Goal: Task Accomplishment & Management: Complete application form

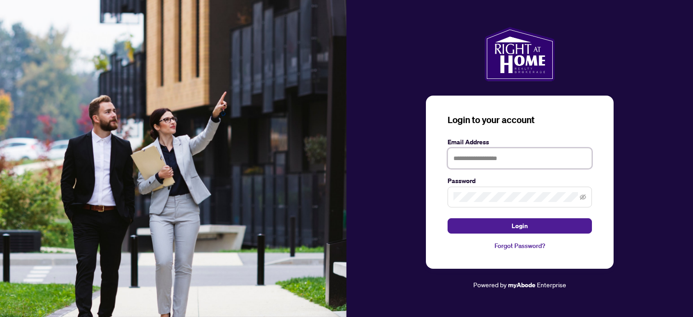
click at [464, 158] on input "text" at bounding box center [519, 158] width 144 height 21
type input "**********"
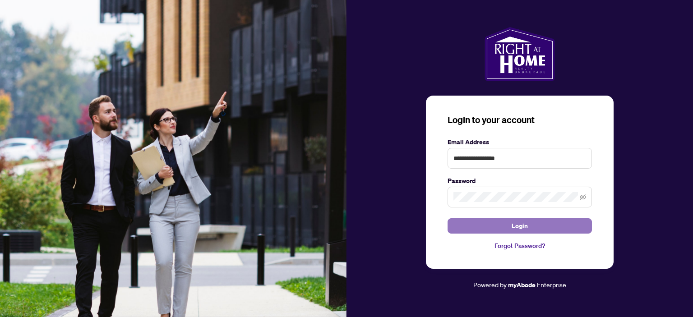
click at [516, 225] on span "Login" at bounding box center [520, 226] width 16 height 14
click at [507, 225] on button "Login" at bounding box center [519, 225] width 144 height 15
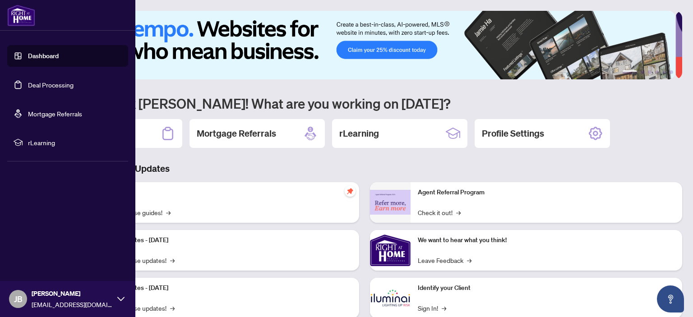
click at [55, 83] on link "Deal Processing" at bounding box center [51, 85] width 46 height 8
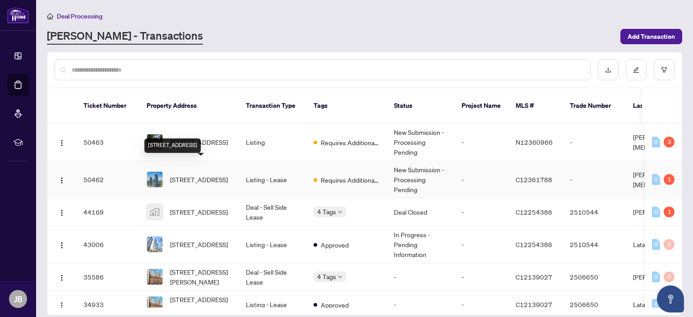
click at [186, 175] on span "[STREET_ADDRESS]" at bounding box center [199, 180] width 58 height 10
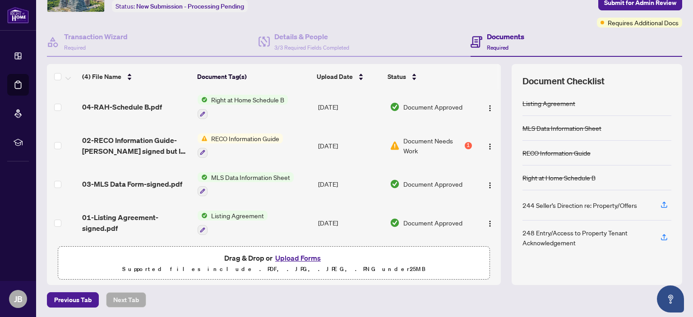
scroll to position [2, 0]
click at [297, 258] on button "Upload Forms" at bounding box center [297, 258] width 51 height 12
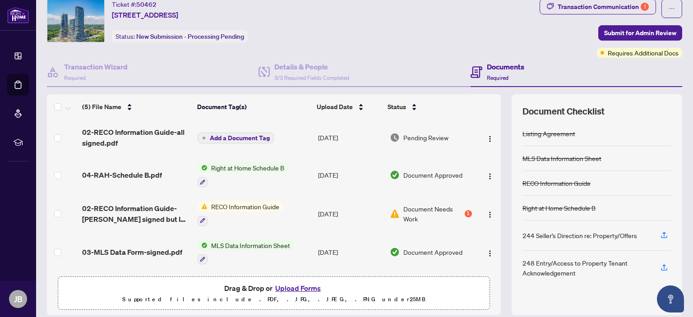
scroll to position [0, 0]
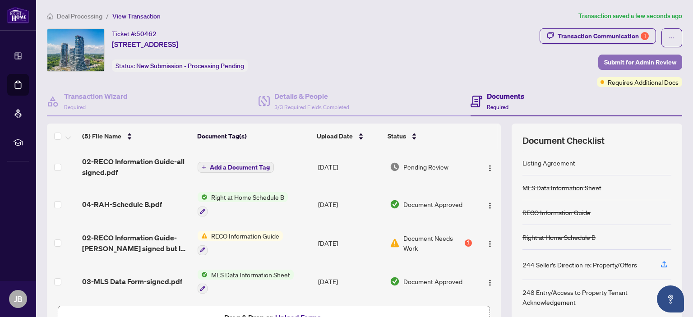
click at [617, 61] on span "Submit for Admin Review" at bounding box center [640, 62] width 72 height 14
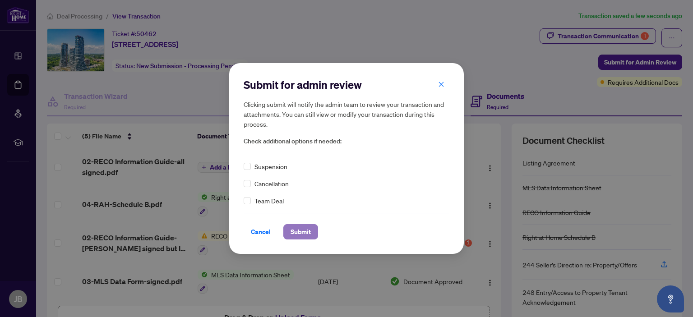
click at [304, 231] on span "Submit" at bounding box center [301, 232] width 20 height 14
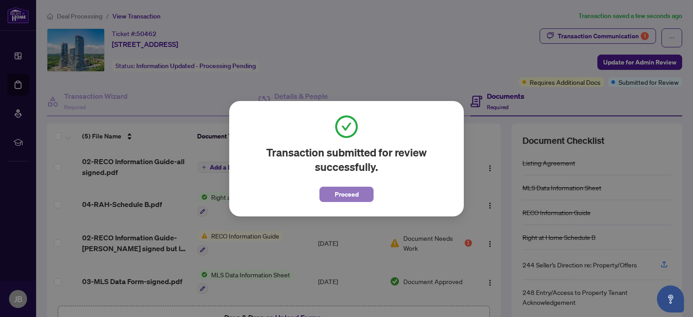
click at [332, 196] on button "Proceed" at bounding box center [346, 194] width 54 height 15
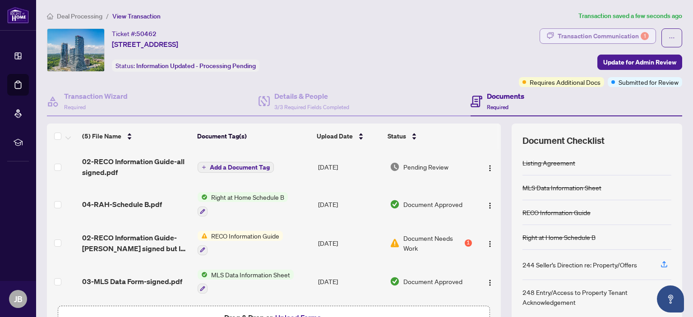
click at [567, 33] on div "Transaction Communication 1" at bounding box center [603, 36] width 91 height 14
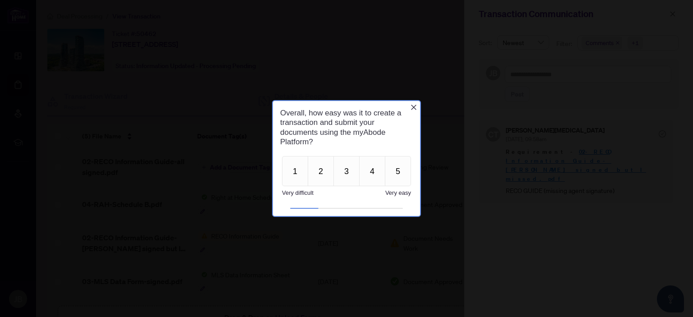
click at [415, 106] on icon "Close button" at bounding box center [413, 106] width 7 height 7
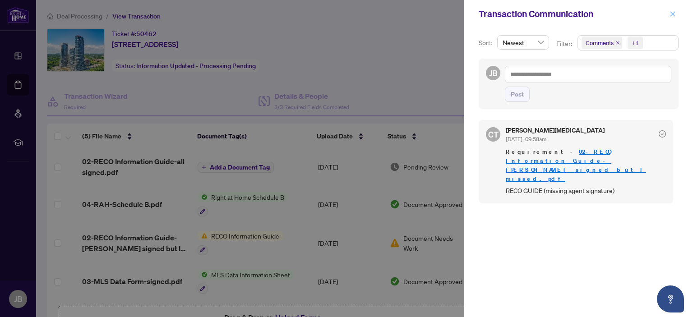
click at [671, 14] on icon "close" at bounding box center [672, 14] width 6 height 6
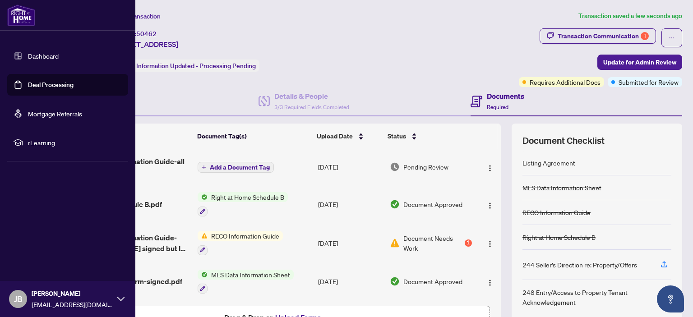
click at [34, 84] on link "Deal Processing" at bounding box center [51, 85] width 46 height 8
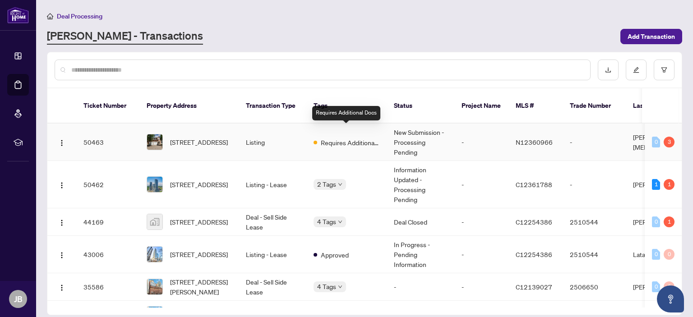
click at [333, 138] on span "Requires Additional Docs" at bounding box center [350, 143] width 59 height 10
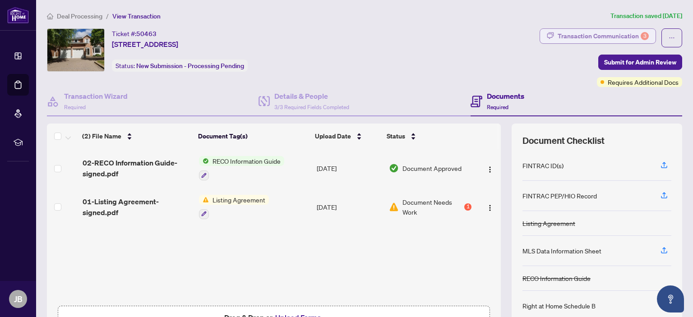
click at [576, 35] on div "Transaction Communication 3" at bounding box center [603, 36] width 91 height 14
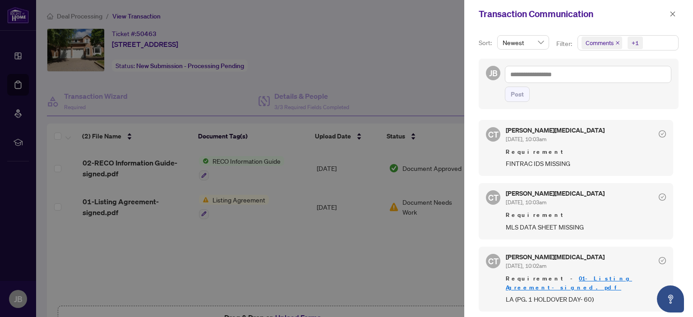
click at [350, 46] on div at bounding box center [346, 158] width 693 height 317
click at [671, 12] on icon "close" at bounding box center [672, 14] width 6 height 6
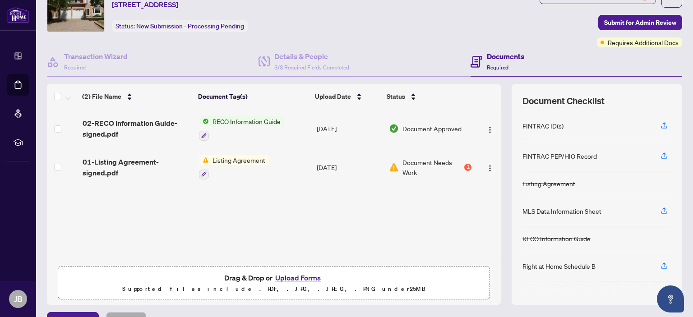
scroll to position [60, 0]
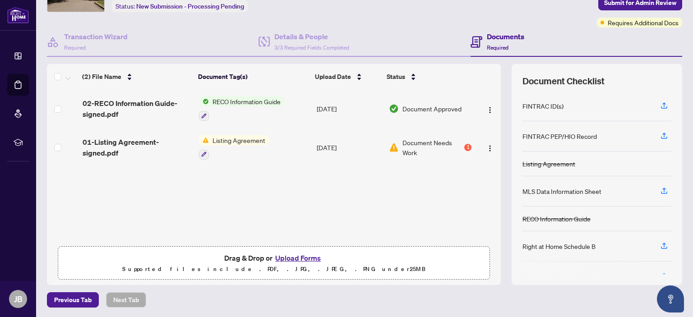
click at [295, 258] on button "Upload Forms" at bounding box center [297, 258] width 51 height 12
click at [295, 256] on button "Upload Forms" at bounding box center [297, 258] width 51 height 12
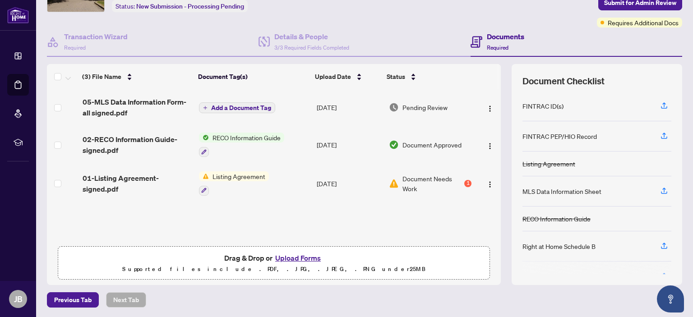
click at [287, 259] on button "Upload Forms" at bounding box center [297, 258] width 51 height 12
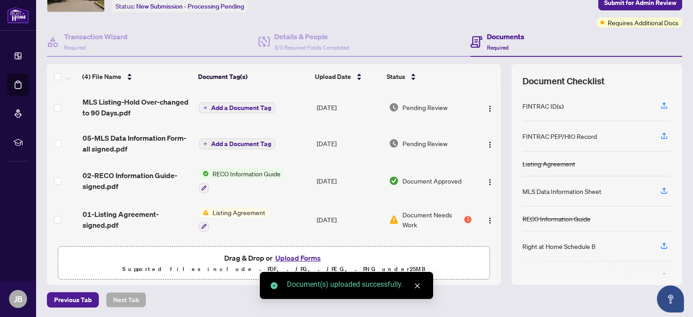
click at [418, 288] on icon "close" at bounding box center [417, 286] width 6 height 6
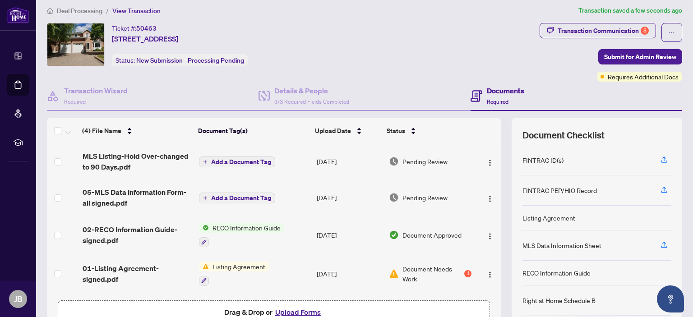
scroll to position [0, 0]
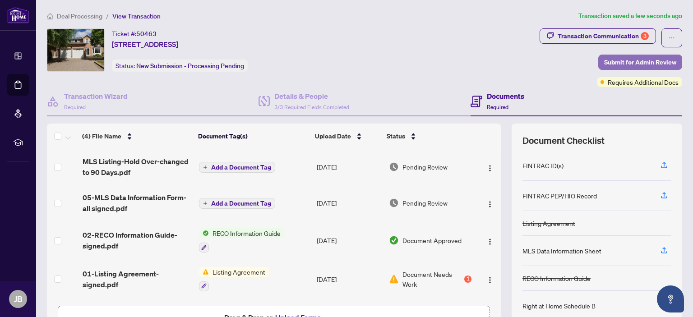
click at [628, 63] on span "Submit for Admin Review" at bounding box center [640, 62] width 72 height 14
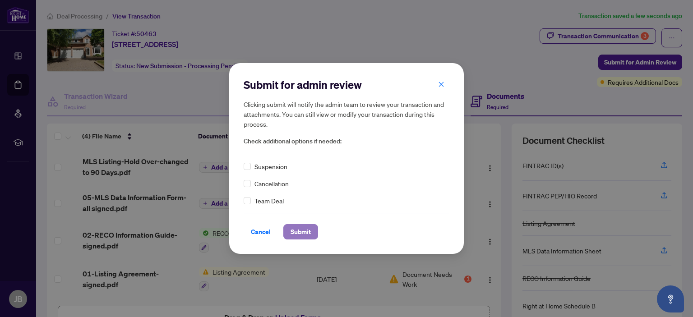
click at [304, 232] on span "Submit" at bounding box center [301, 232] width 20 height 14
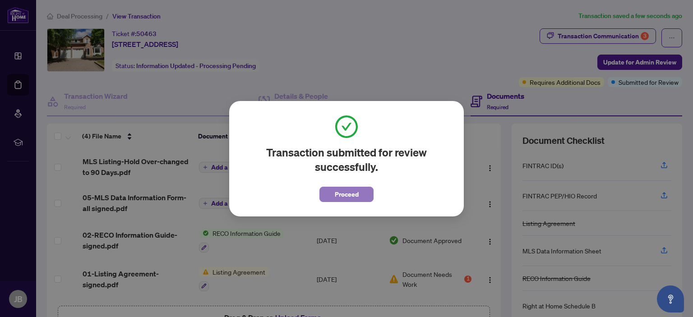
click at [338, 193] on span "Proceed" at bounding box center [347, 194] width 24 height 14
